Goal: Task Accomplishment & Management: Use online tool/utility

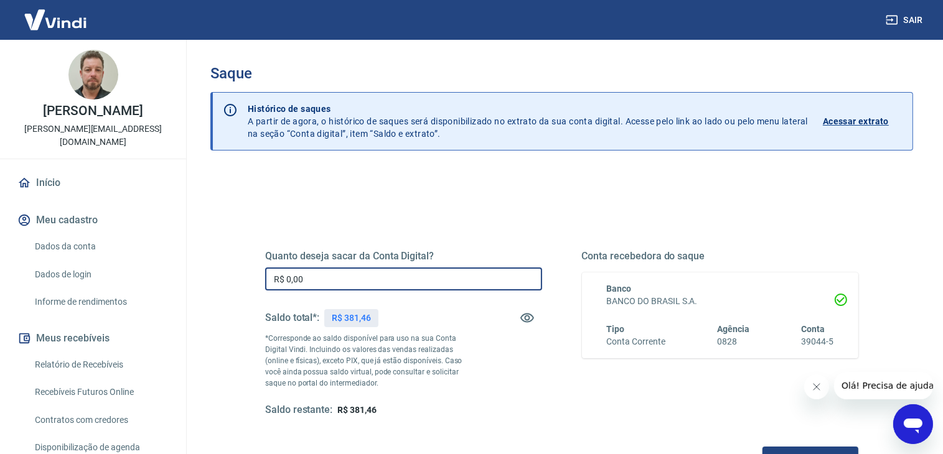
click at [332, 278] on input "R$ 0,00" at bounding box center [403, 279] width 277 height 23
drag, startPoint x: 326, startPoint y: 282, endPoint x: 255, endPoint y: 285, distance: 71.7
click at [255, 285] on div "Quanto deseja sacar da Conta Digital? R$ 0,00 ​ Saldo total*: R$ 381,46 *Corres…" at bounding box center [561, 339] width 623 height 289
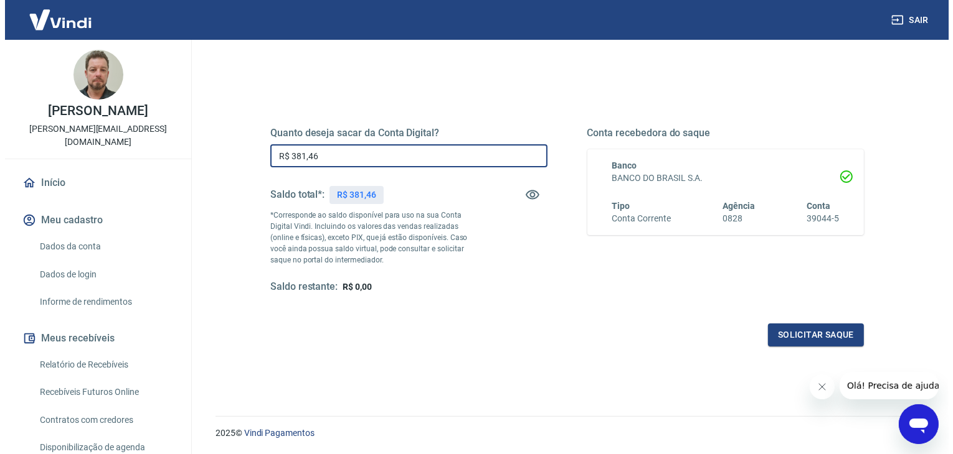
scroll to position [161, 0]
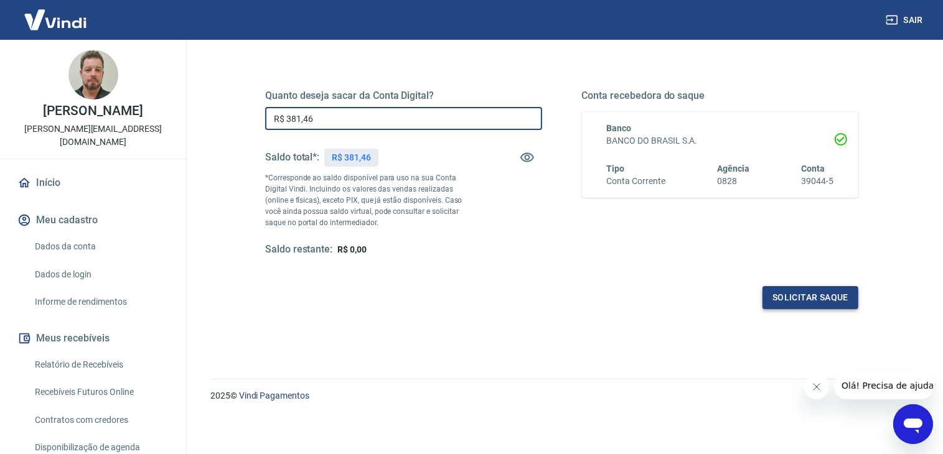
type input "R$ 381,46"
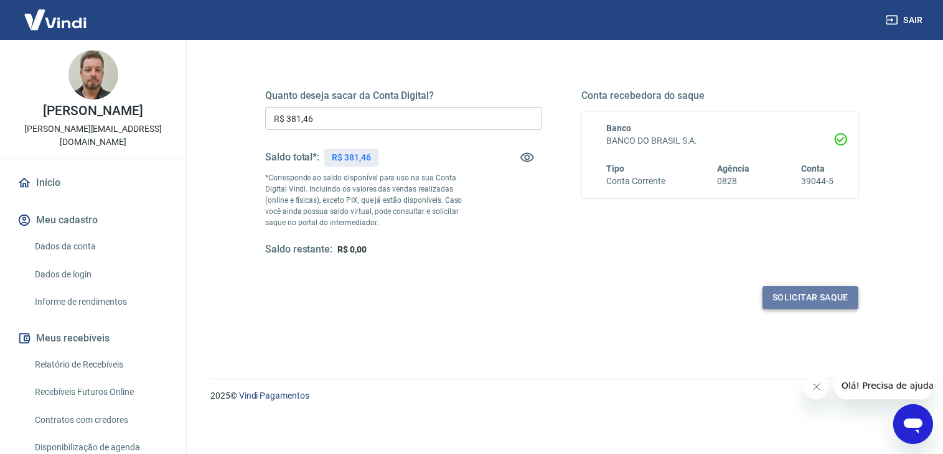
click at [790, 299] on button "Solicitar saque" at bounding box center [811, 297] width 96 height 23
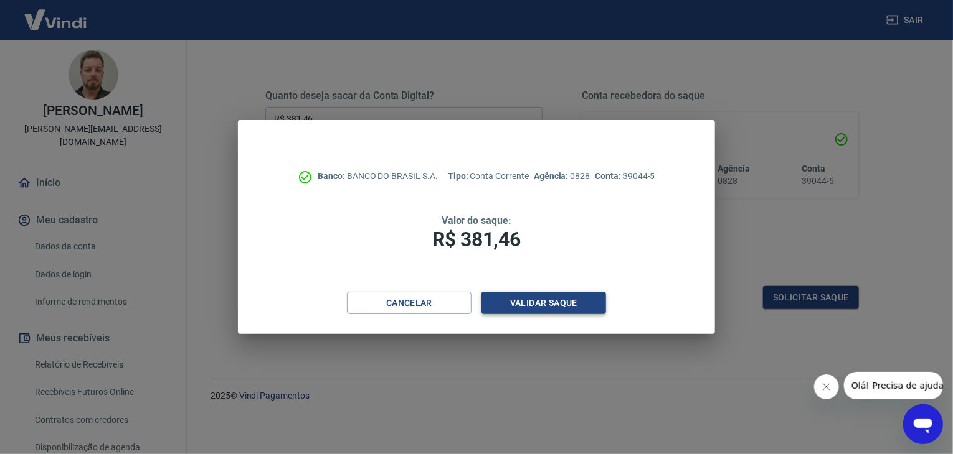
click at [570, 305] on button "Validar saque" at bounding box center [543, 303] width 125 height 23
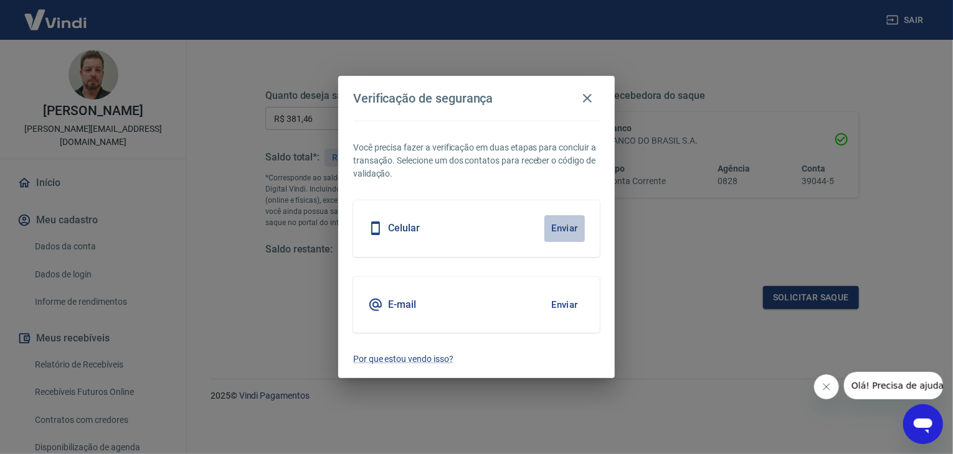
click at [562, 220] on button "Enviar" at bounding box center [564, 228] width 40 height 26
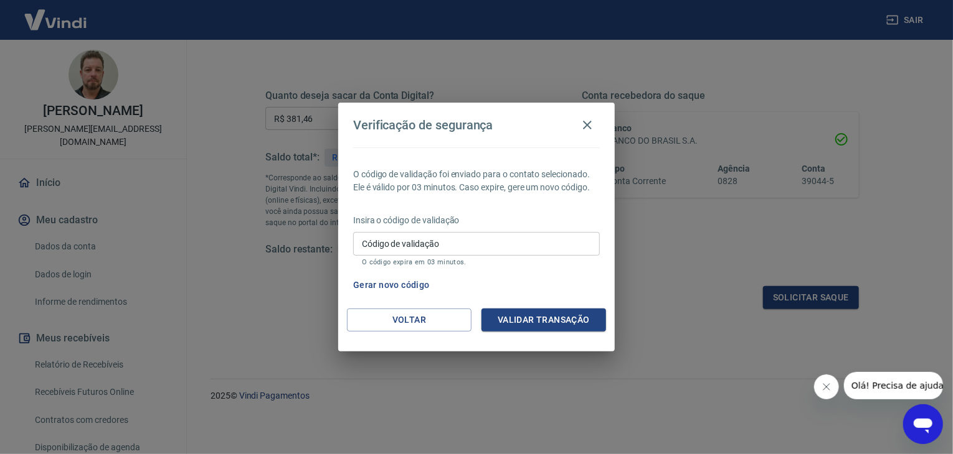
click at [388, 243] on input "Código de validação" at bounding box center [476, 243] width 247 height 23
type input "946131"
click at [530, 322] on button "Validar transação" at bounding box center [543, 320] width 125 height 23
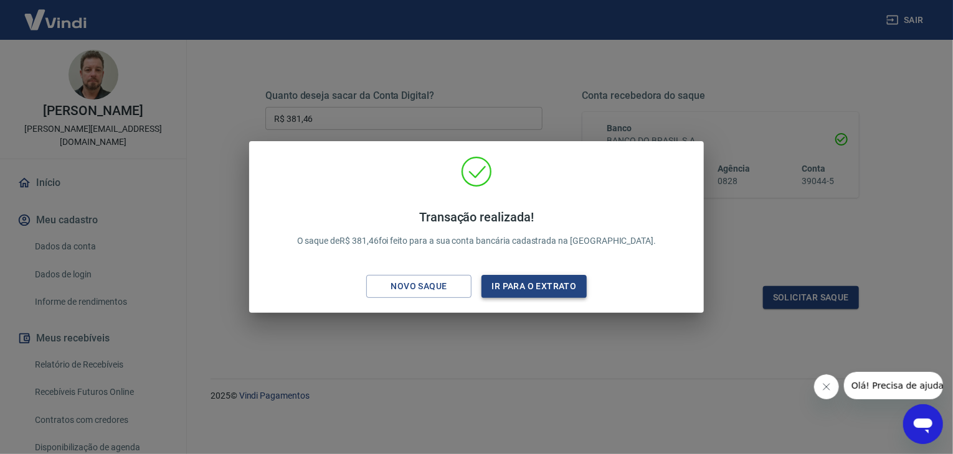
click at [535, 282] on button "Ir para o extrato" at bounding box center [533, 286] width 105 height 23
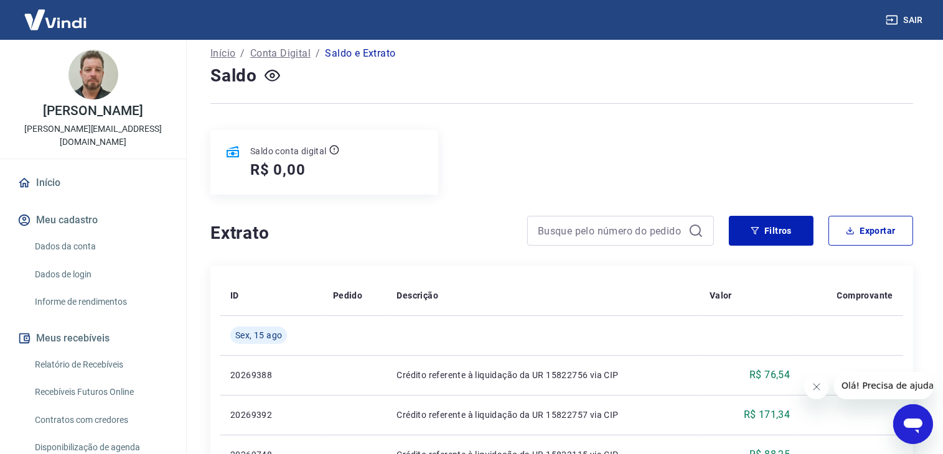
scroll to position [62, 0]
